Goal: Contribute content: Add original content to the website for others to see

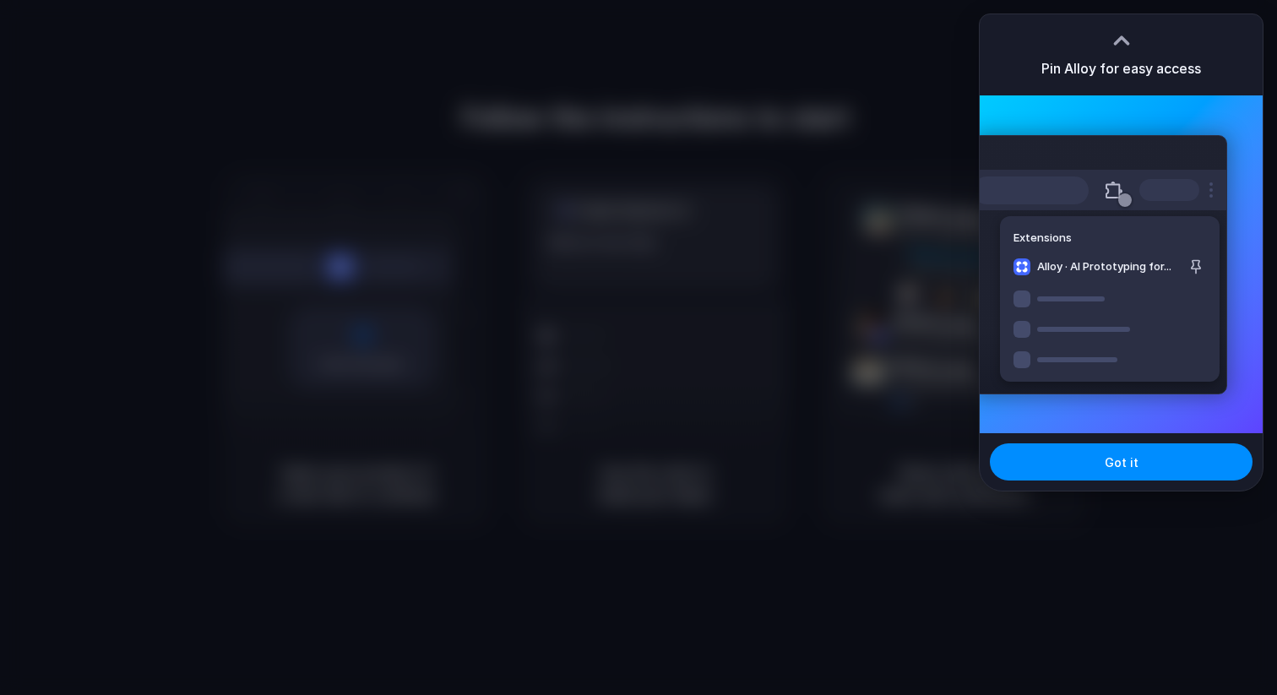
click at [896, 200] on div at bounding box center [638, 347] width 1277 height 695
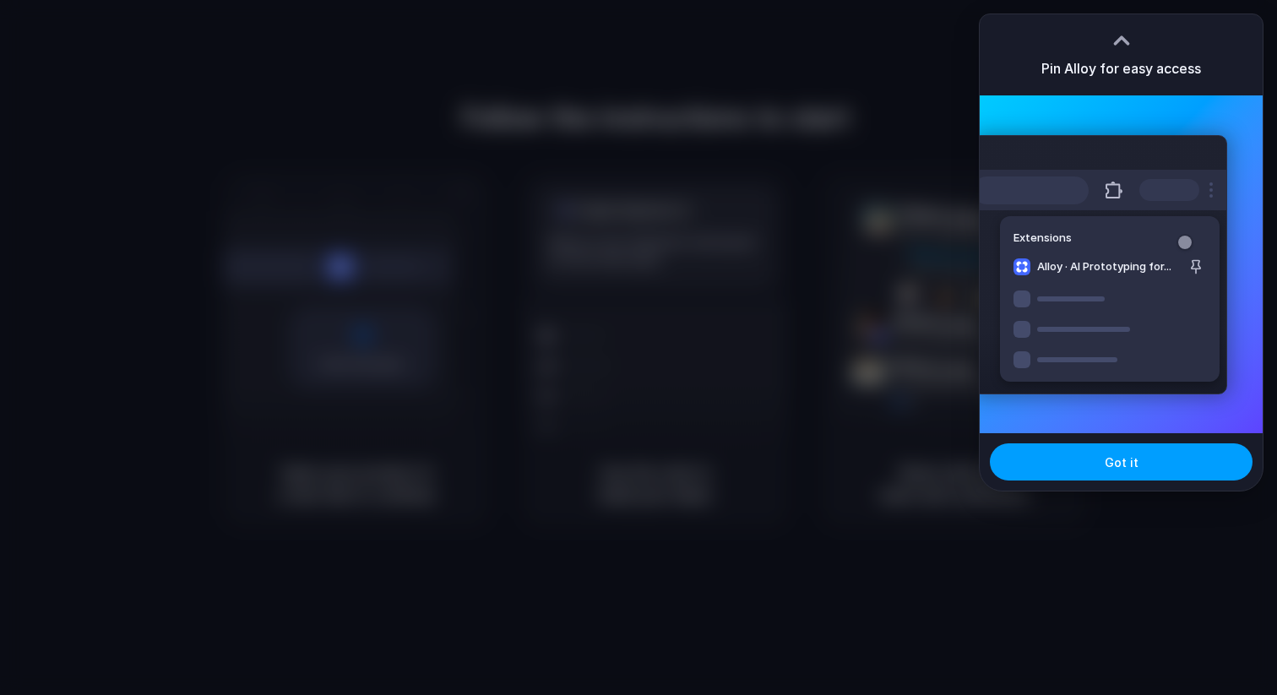
click at [1061, 464] on button "Got it" at bounding box center [1121, 461] width 263 height 37
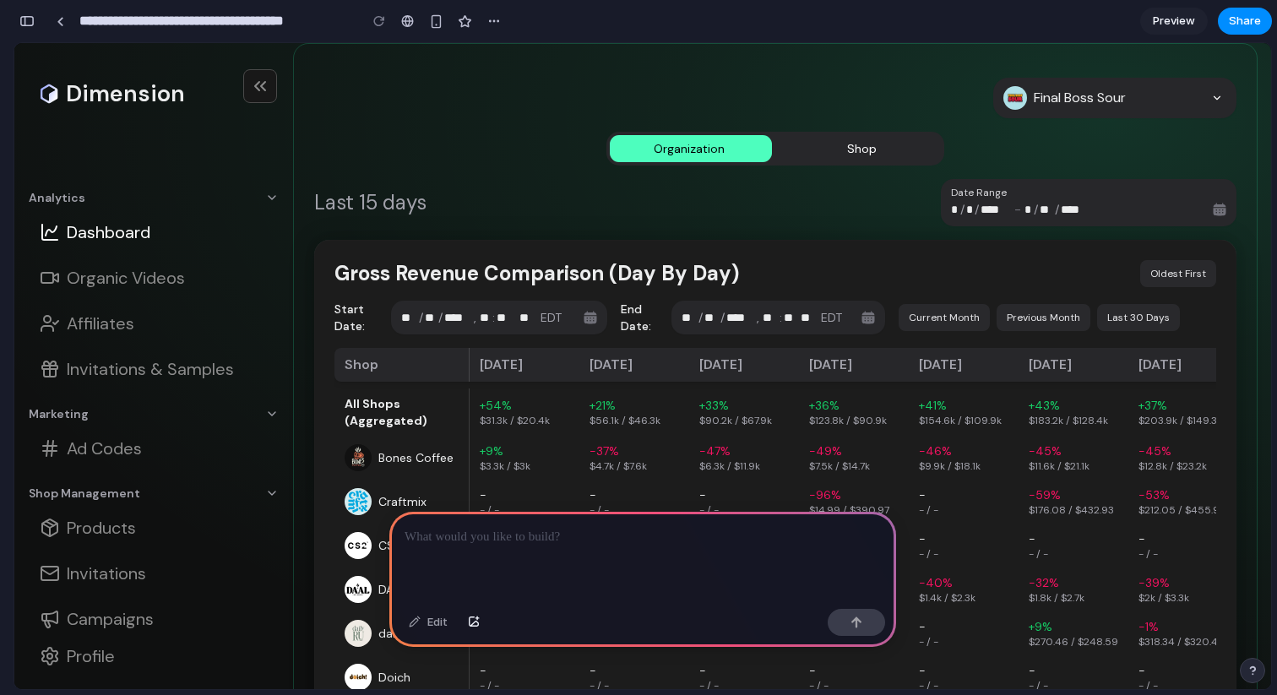
click at [782, 540] on p at bounding box center [642, 537] width 476 height 20
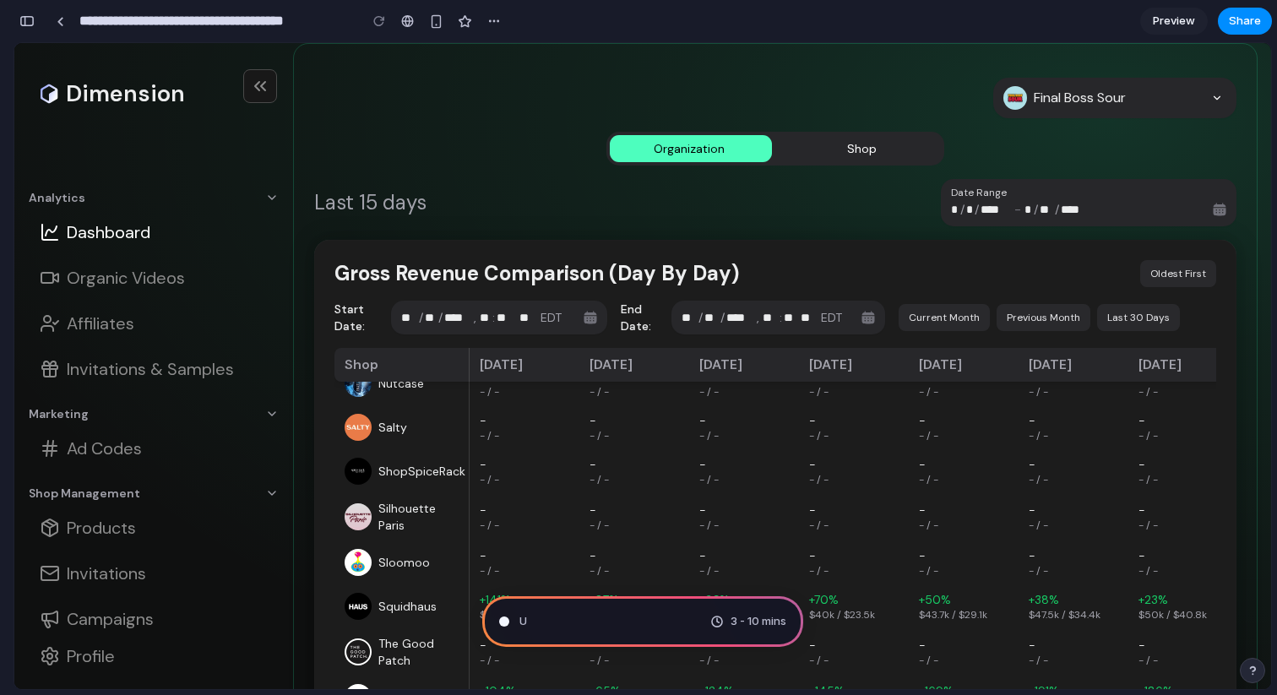
scroll to position [41, 0]
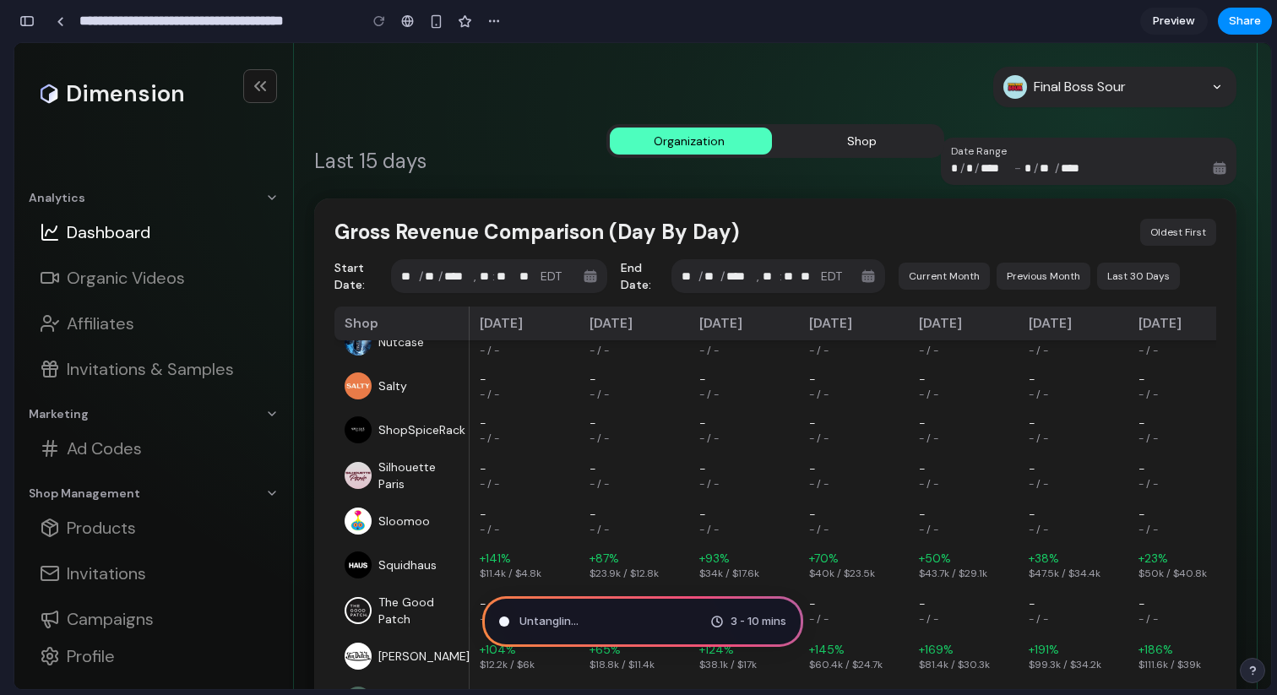
type input "**********"
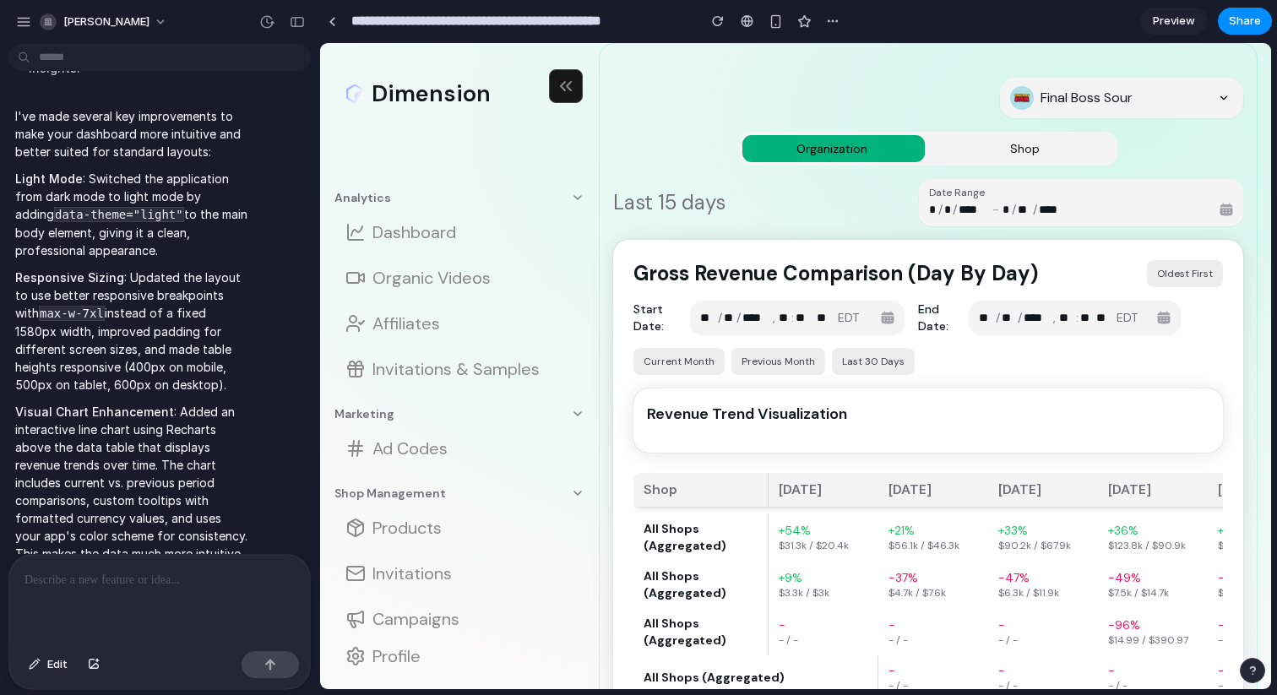
scroll to position [737, 0]
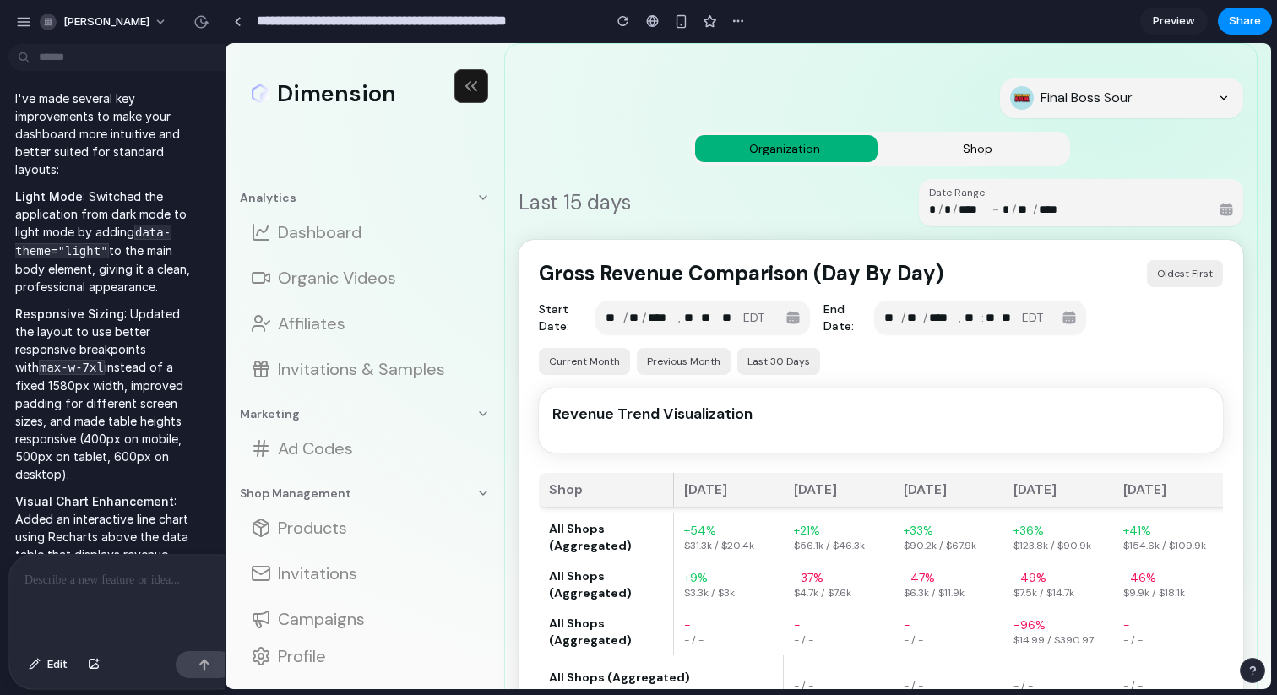
drag, startPoint x: 379, startPoint y: 374, endPoint x: 225, endPoint y: 378, distance: 154.6
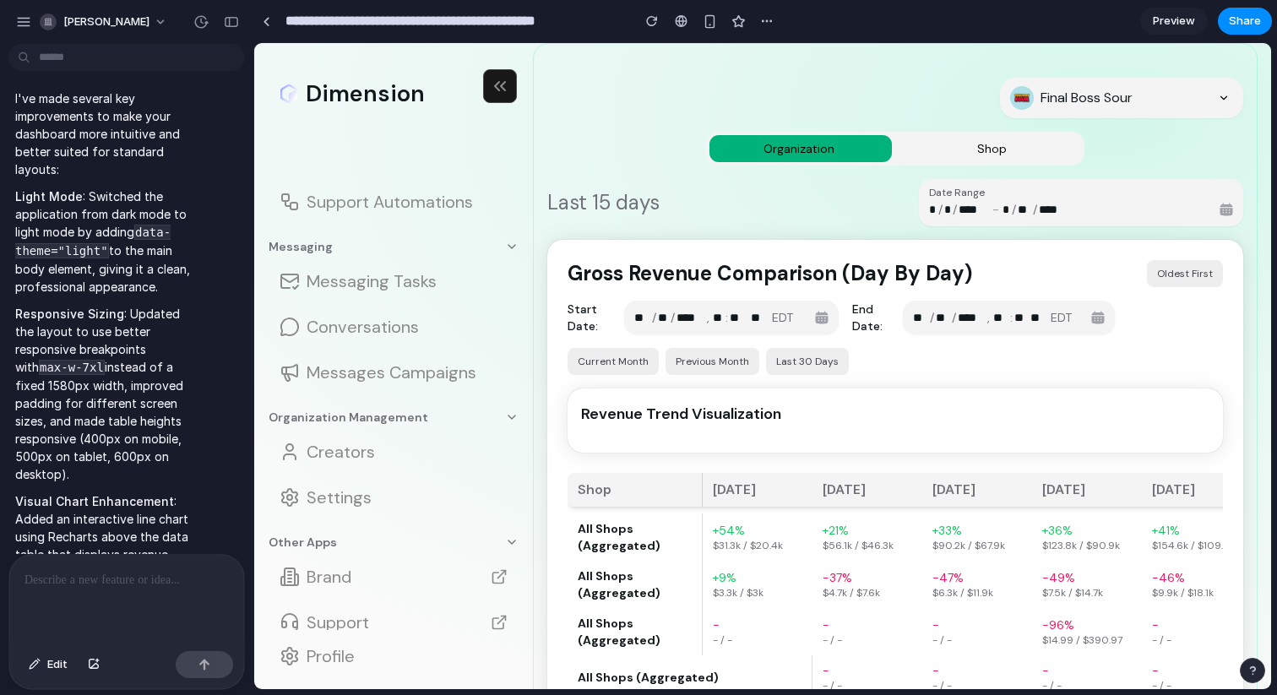
scroll to position [657, 0]
